Goal: Information Seeking & Learning: Learn about a topic

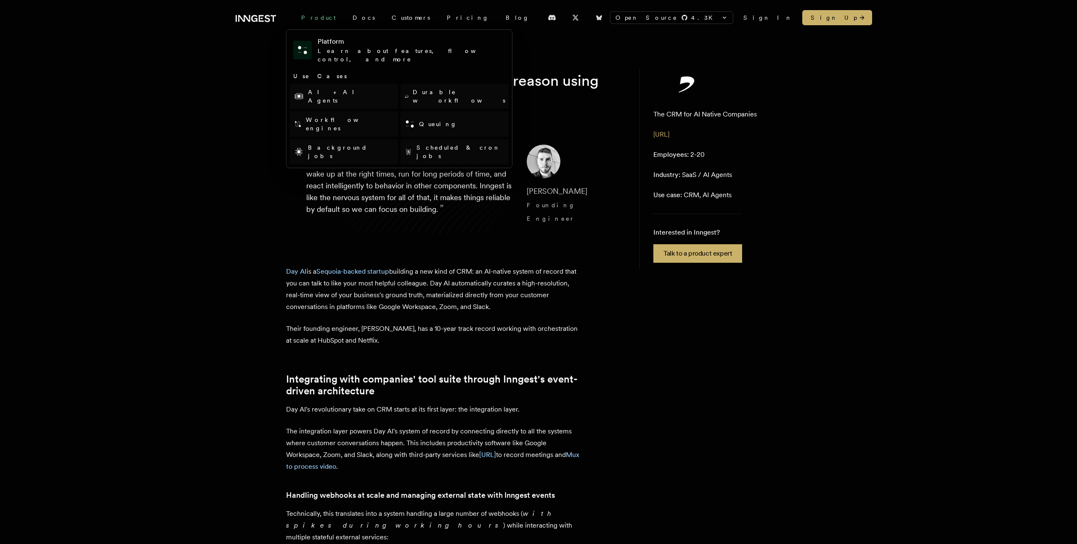
click at [305, 17] on div "Product" at bounding box center [318, 17] width 51 height 15
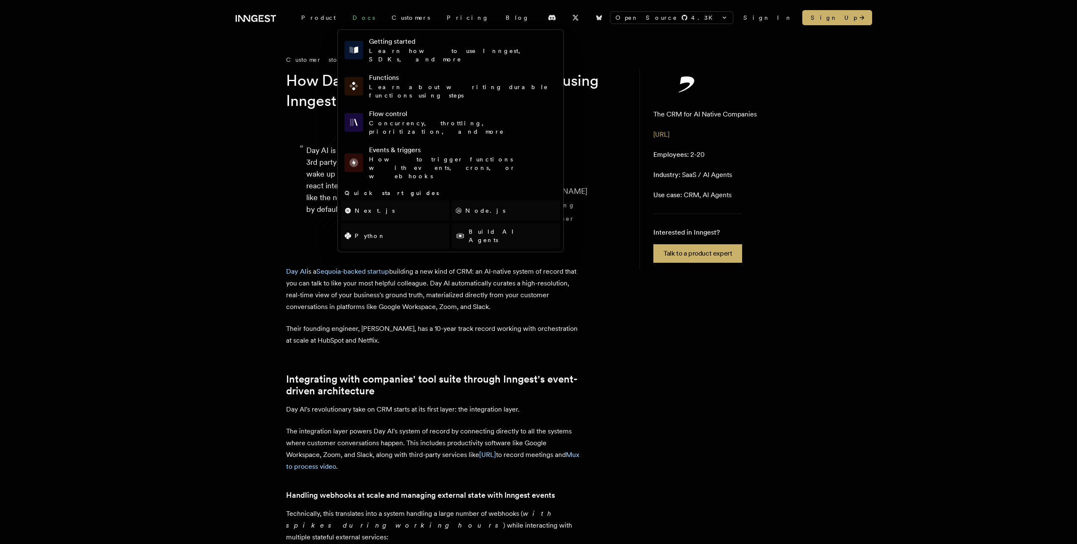
click at [349, 19] on link "Docs" at bounding box center [363, 17] width 39 height 15
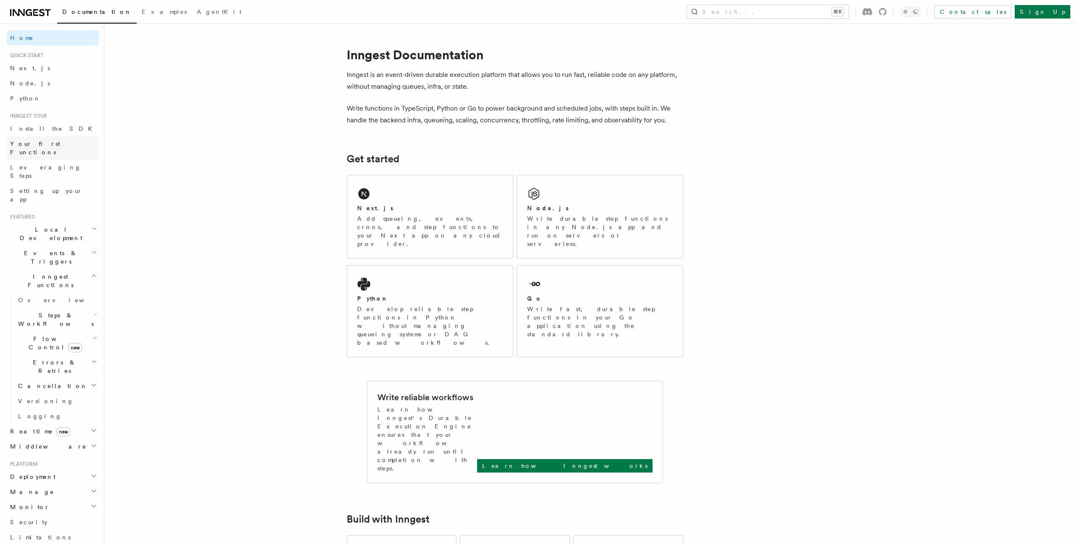
click at [42, 145] on span "Your first Functions" at bounding box center [35, 148] width 50 height 15
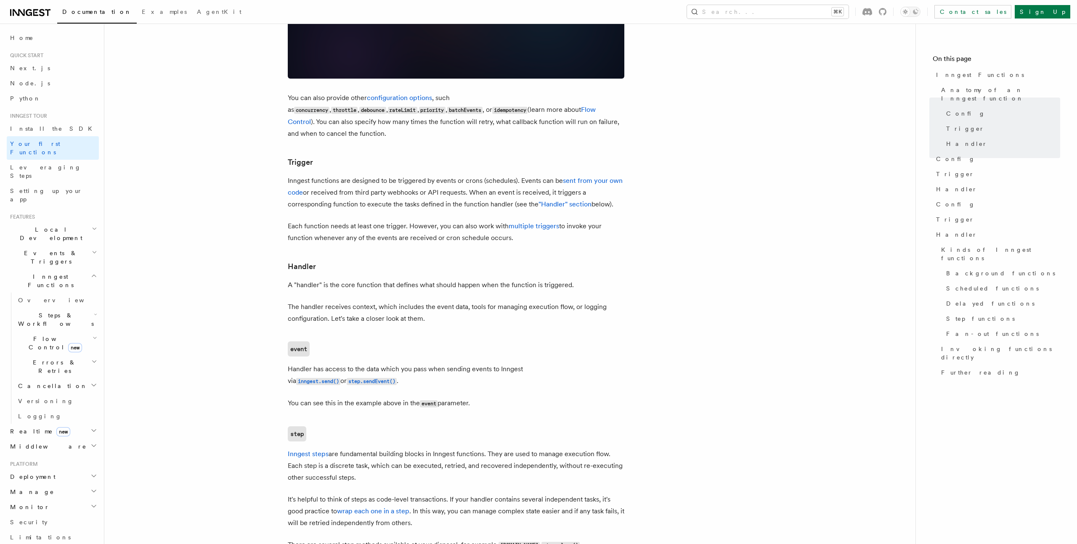
click at [36, 358] on span "Errors & Retries" at bounding box center [53, 366] width 77 height 17
click at [40, 452] on span "Inngest errors" at bounding box center [59, 455] width 67 height 7
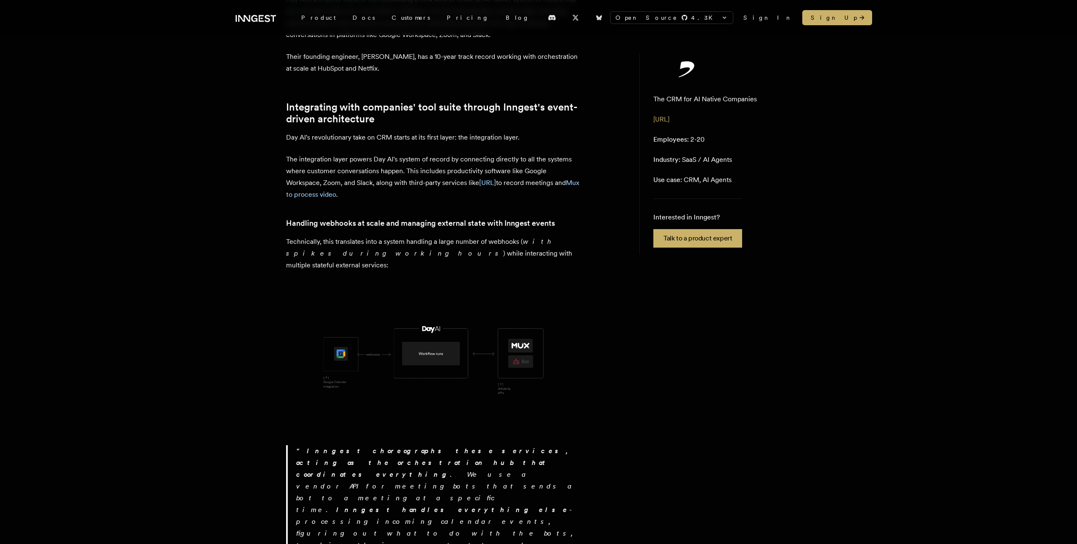
scroll to position [274, 0]
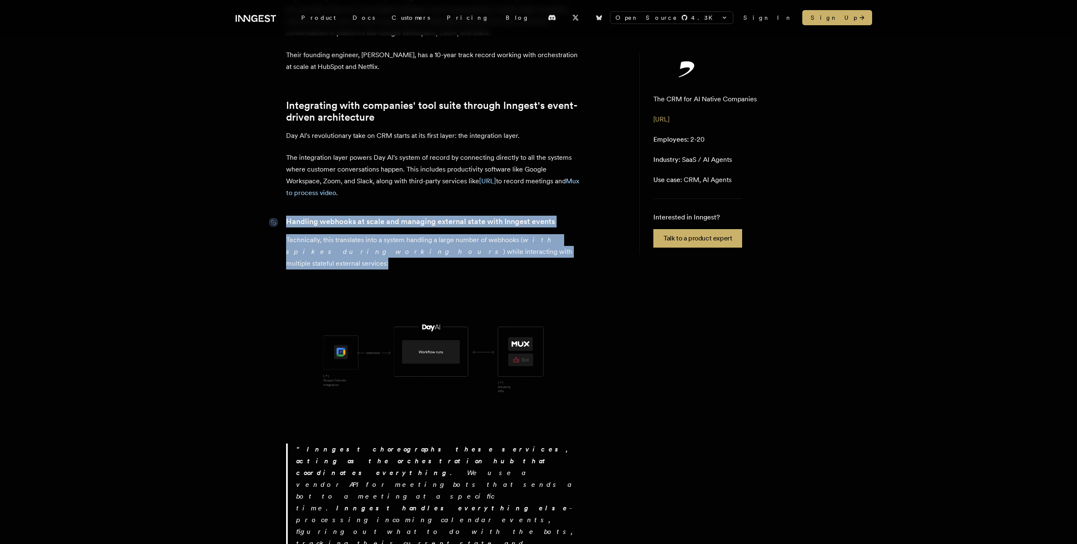
drag, startPoint x: 526, startPoint y: 240, endPoint x: 282, endPoint y: 212, distance: 246.0
click at [438, 241] on p "Technically, this translates into a system handling a large number of webhooks …" at bounding box center [433, 251] width 295 height 35
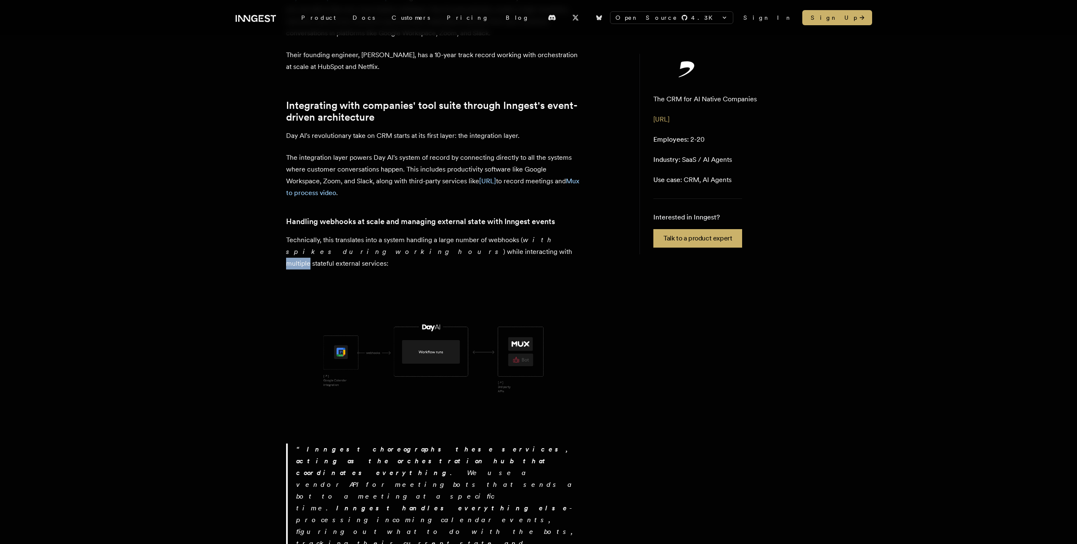
click at [438, 241] on p "Technically, this translates into a system handling a large number of webhooks …" at bounding box center [433, 251] width 295 height 35
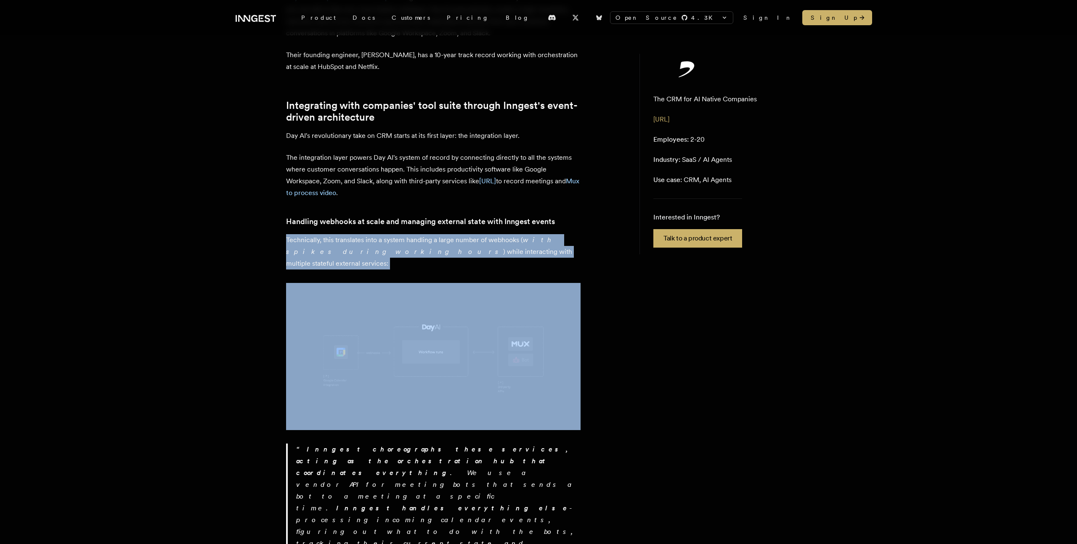
click at [438, 241] on p "Technically, this translates into a system handling a large number of webhooks …" at bounding box center [433, 251] width 295 height 35
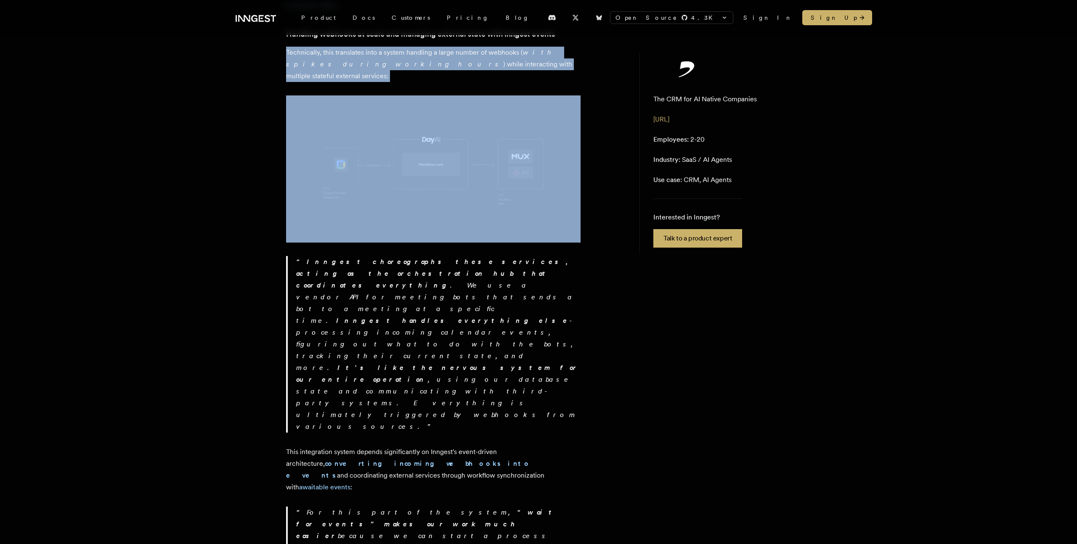
scroll to position [536, 0]
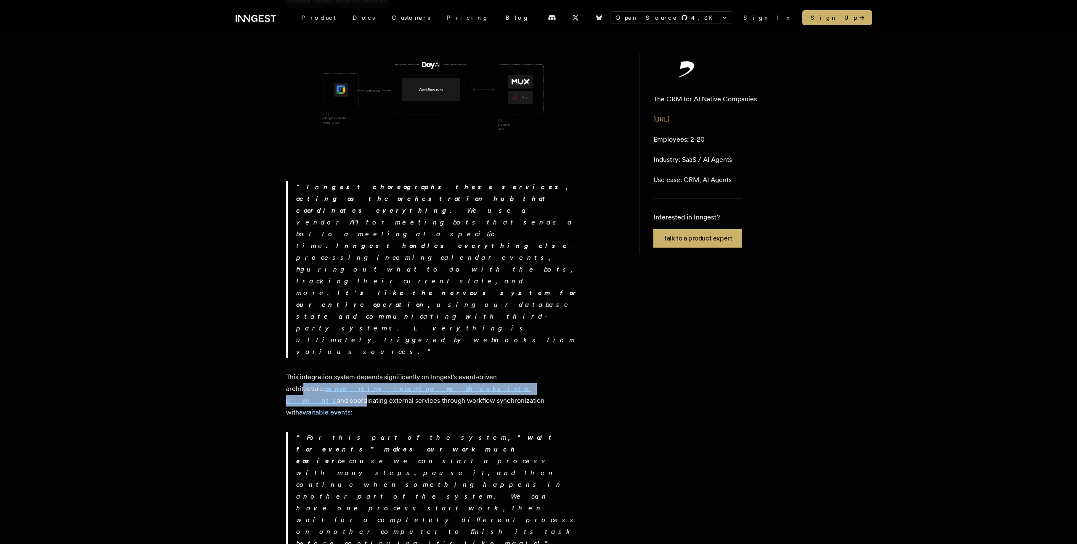
drag, startPoint x: 516, startPoint y: 245, endPoint x: 413, endPoint y: 255, distance: 103.6
click at [413, 372] on p "This integration system depends significantly on Inngest's event-driven archite…" at bounding box center [433, 395] width 295 height 47
click at [442, 372] on p "This integration system depends significantly on Inngest's event-driven archite…" at bounding box center [433, 395] width 295 height 47
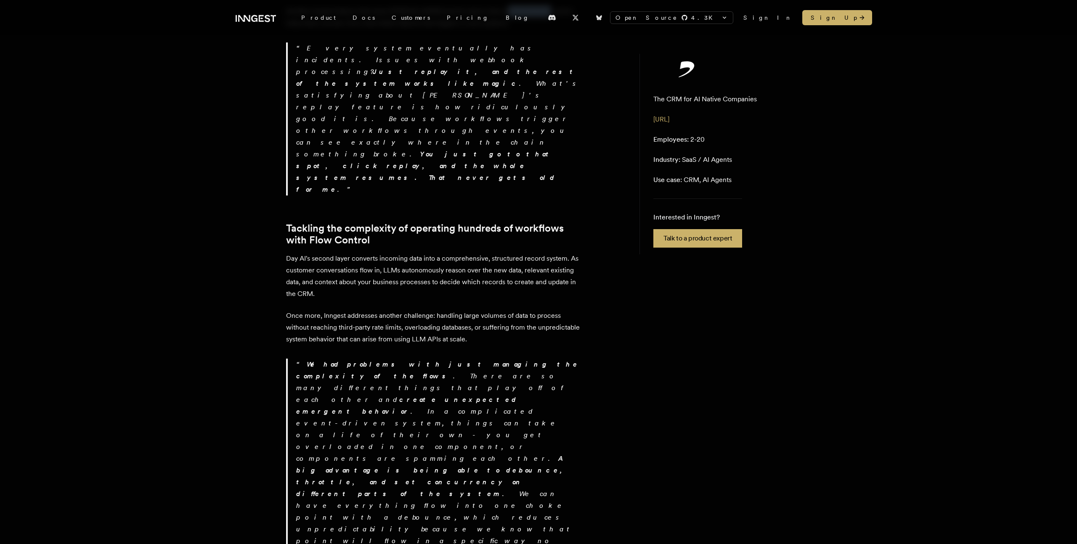
scroll to position [1284, 0]
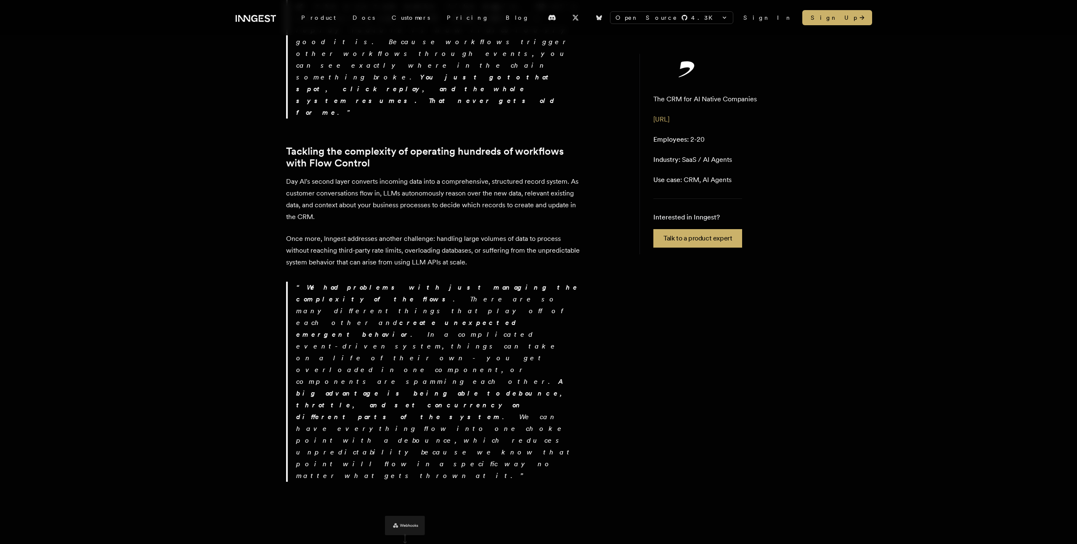
drag, startPoint x: 497, startPoint y: 307, endPoint x: 280, endPoint y: 294, distance: 217.1
click at [280, 295] on div "Customer story - Day AI How Day AI built a CRM that can reason using Inngest “ …" at bounding box center [538, 162] width 673 height 2782
drag, startPoint x: 586, startPoint y: 335, endPoint x: 290, endPoint y: 324, distance: 296.0
click at [290, 324] on article "Customer story - Day AI How Day AI built a CRM that can reason using Inngest “ …" at bounding box center [454, 140] width 337 height 2738
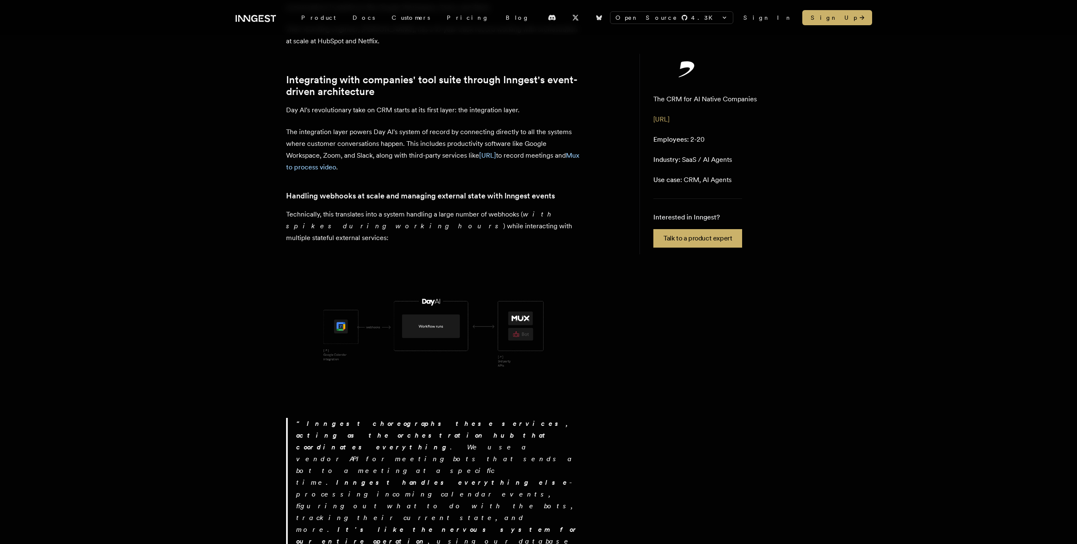
scroll to position [0, 0]
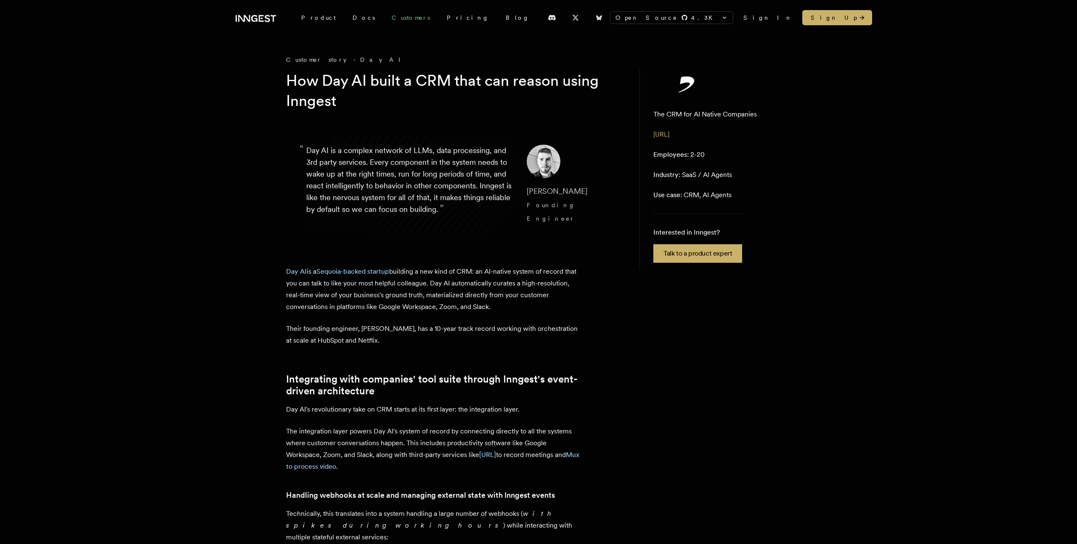
click at [383, 18] on link "Customers" at bounding box center [410, 17] width 55 height 15
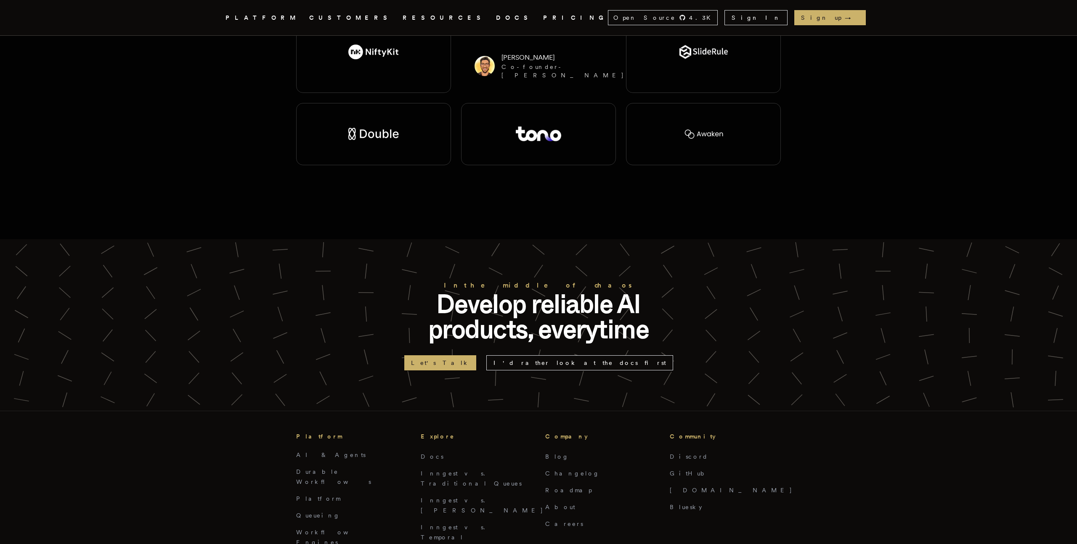
scroll to position [1612, 0]
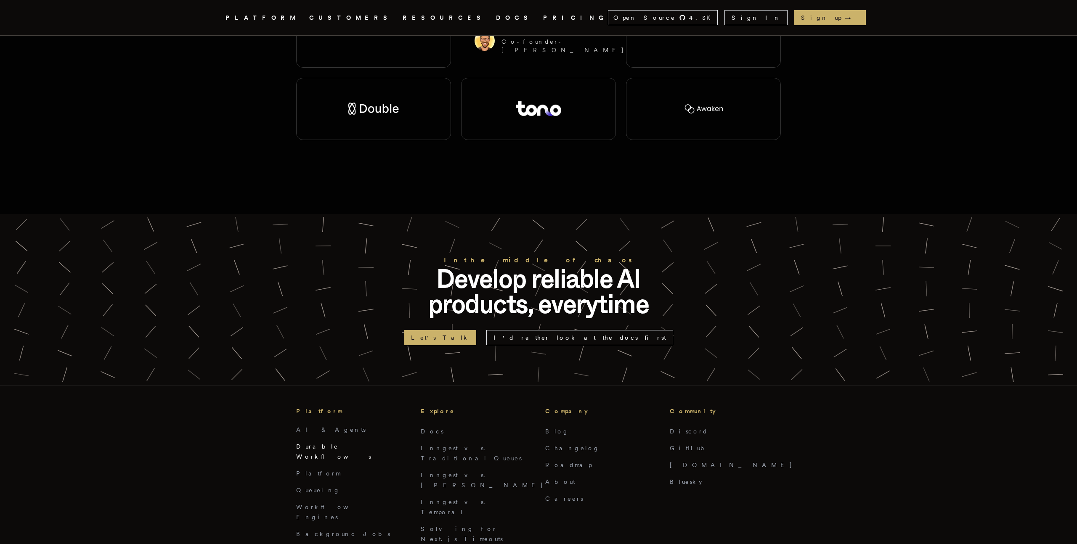
click at [332, 443] on link "Durable Workflows" at bounding box center [333, 451] width 75 height 17
